Goal: Task Accomplishment & Management: Manage account settings

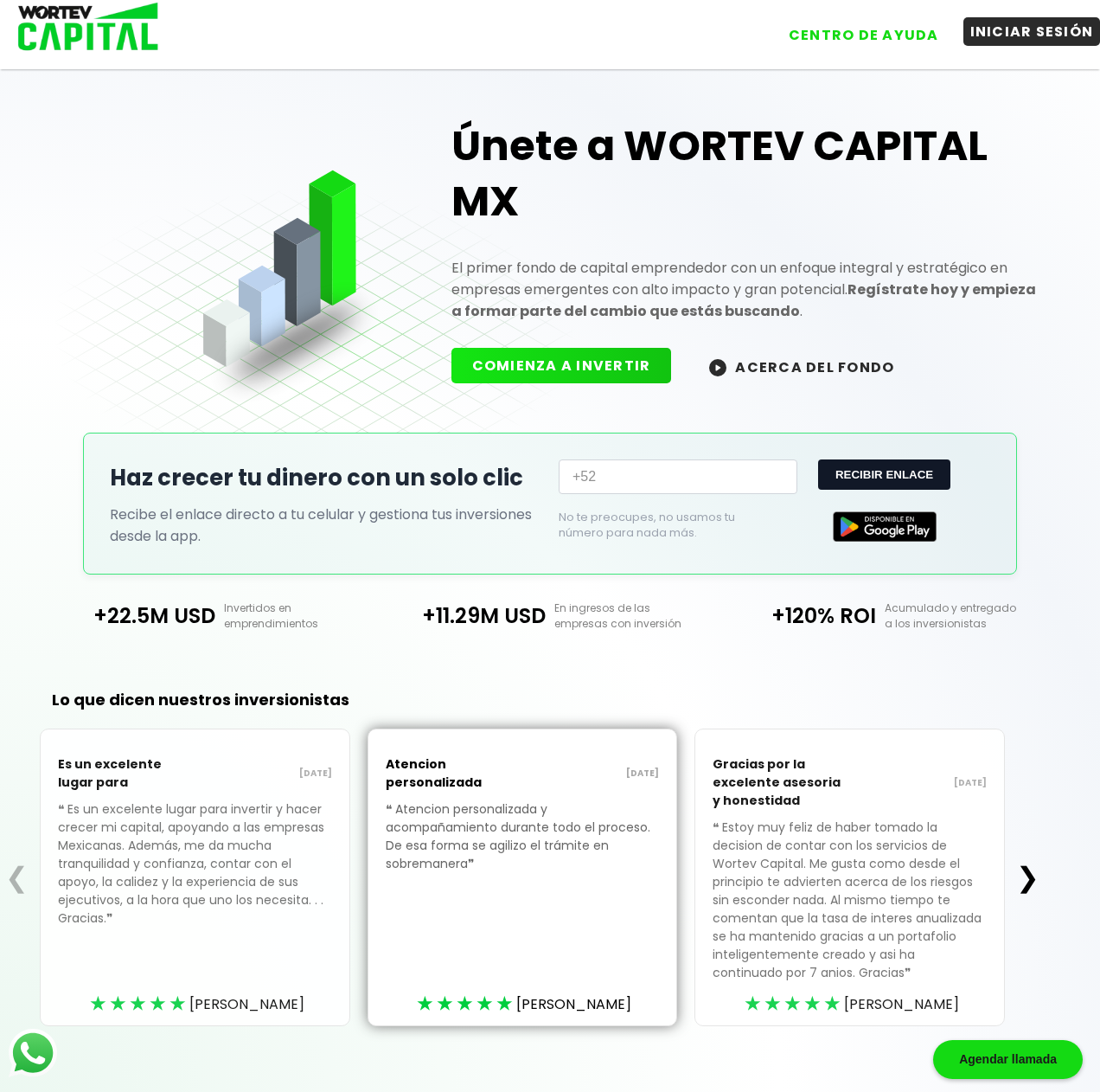
click at [1023, 27] on button "INICIAR SESIÓN" at bounding box center [1032, 32] width 137 height 28
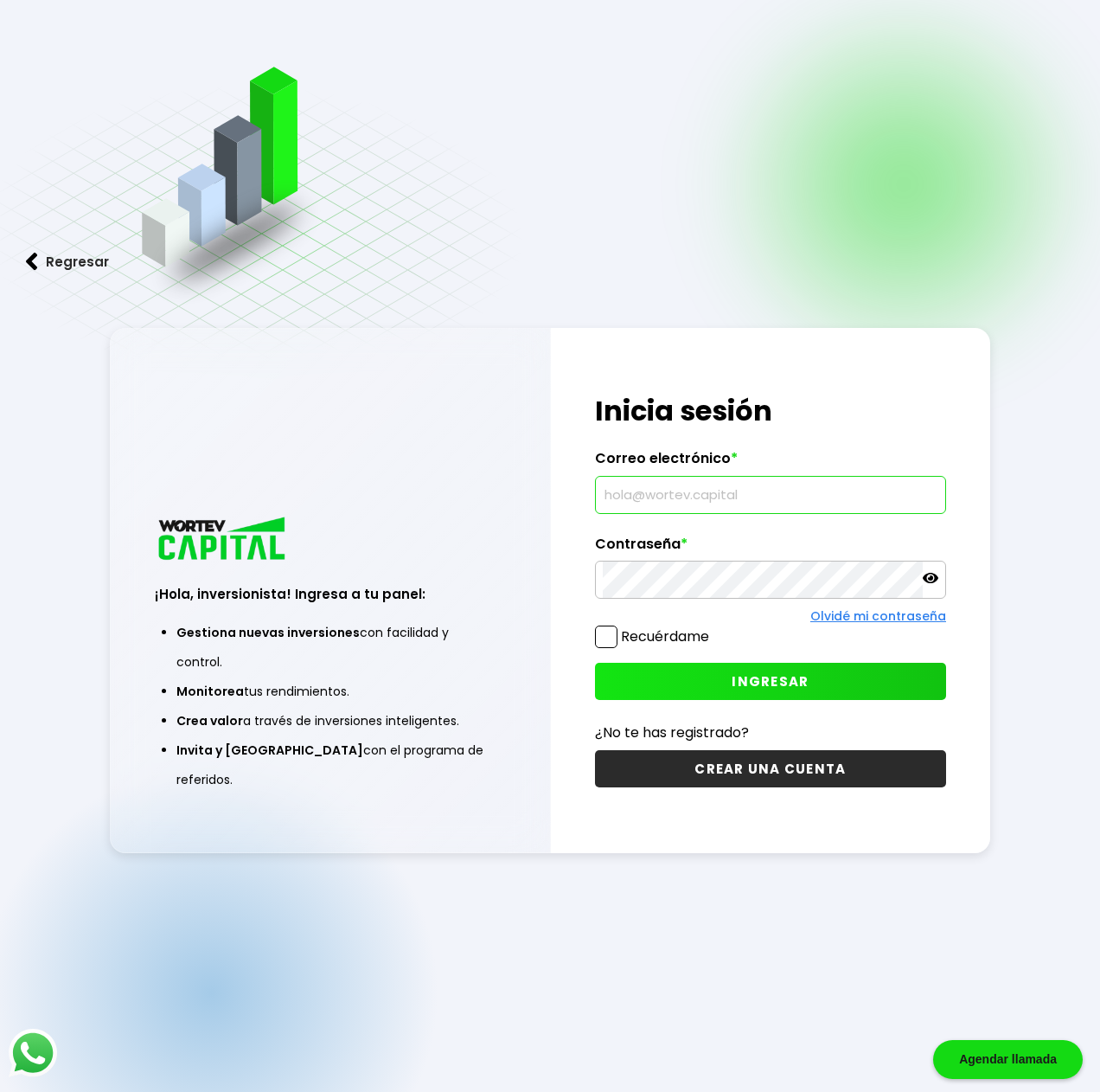
click at [712, 483] on input "text" at bounding box center [770, 495] width 336 height 36
type input "[EMAIL_ADDRESS][DOMAIN_NAME]"
click at [605, 637] on span at bounding box center [605, 636] width 22 height 22
click at [702, 675] on button "INGRESAR" at bounding box center [770, 682] width 351 height 37
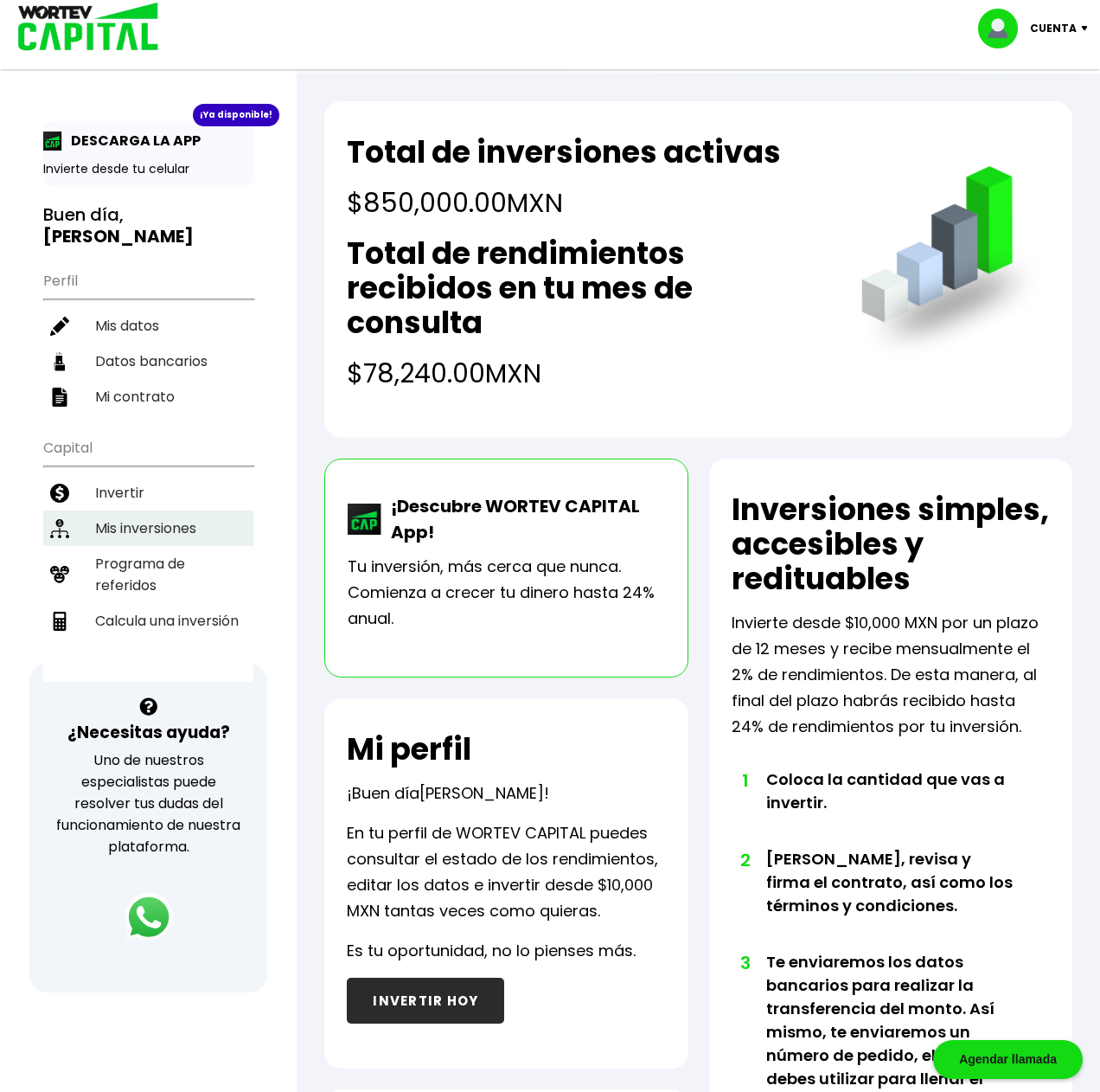
click at [121, 511] on li "Mis inversiones" at bounding box center [148, 528] width 210 height 35
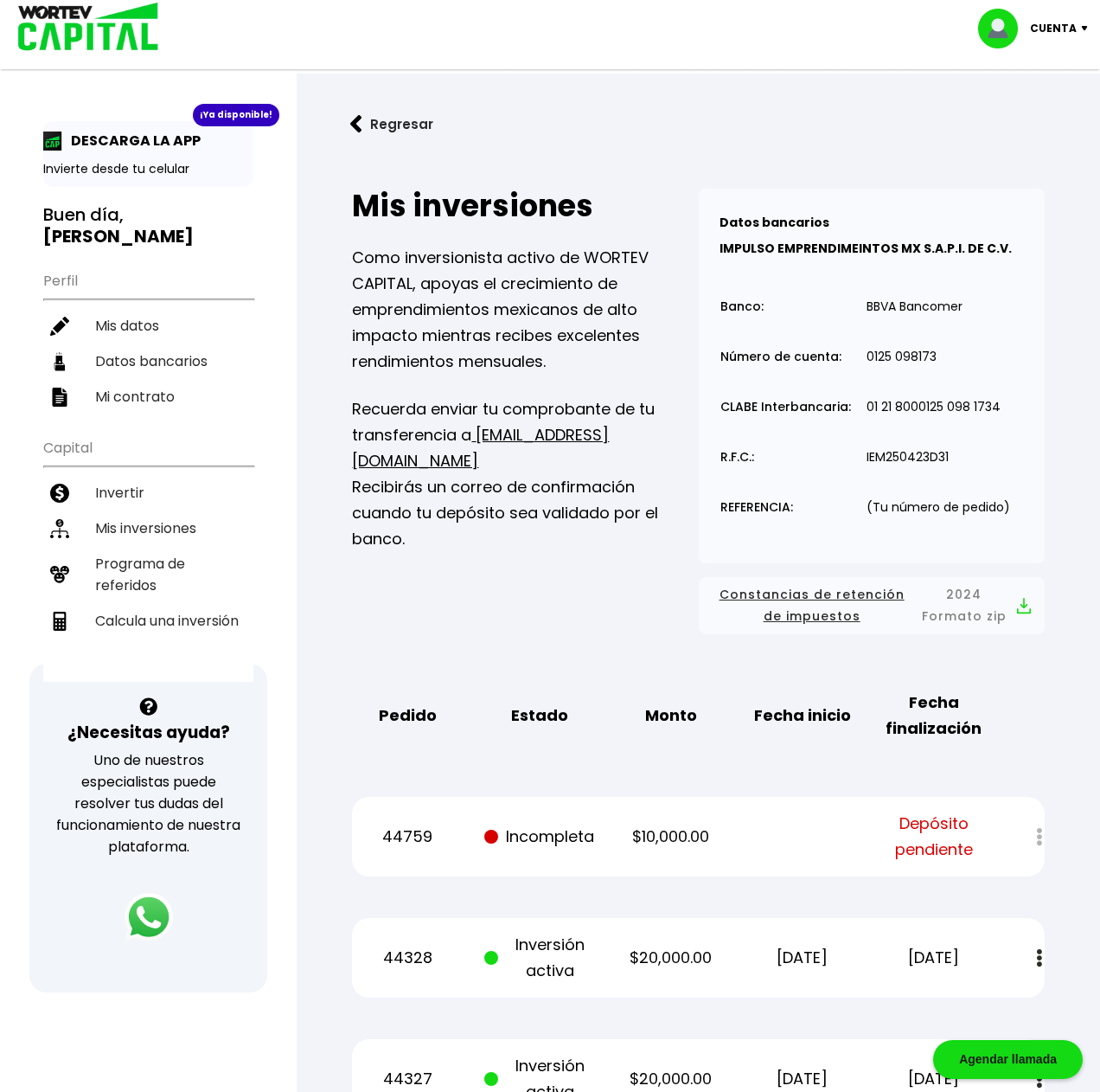
click at [406, 125] on button "Regresar" at bounding box center [392, 124] width 135 height 46
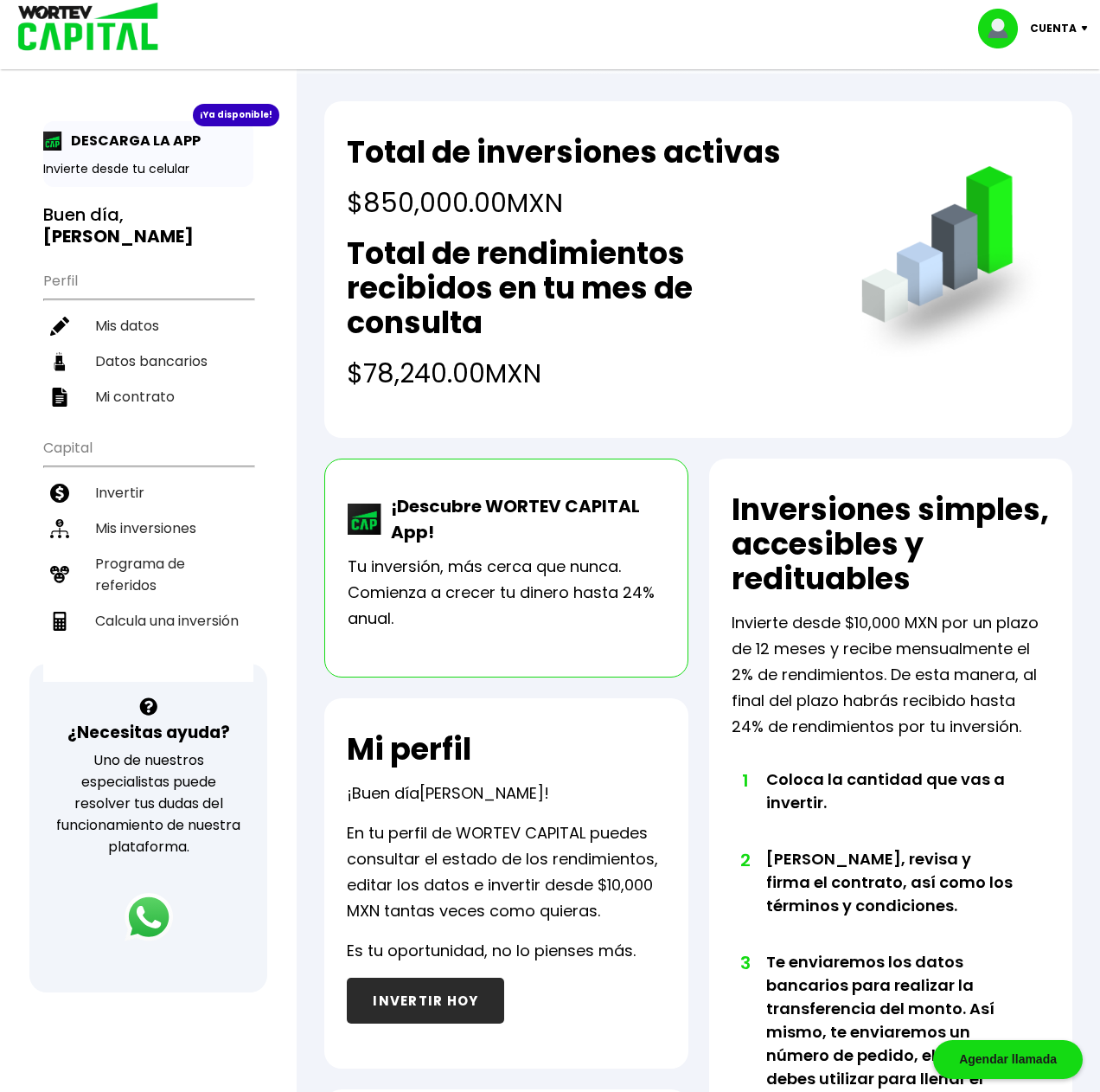
click at [1088, 29] on img at bounding box center [1088, 28] width 23 height 5
click at [1033, 119] on li "Cerrar sesión" at bounding box center [1035, 115] width 138 height 35
